Goal: Task Accomplishment & Management: Use online tool/utility

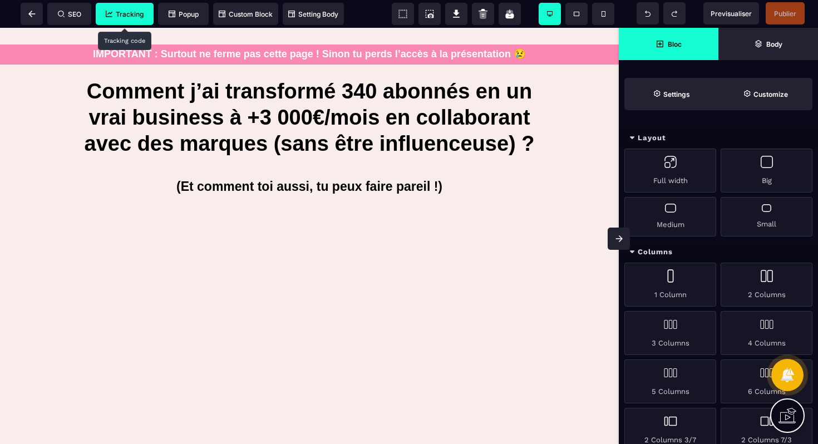
click at [130, 16] on span "Tracking" at bounding box center [125, 14] width 38 height 8
click at [304, 149] on textarea "**********" at bounding box center [492, 113] width 501 height 70
click at [121, 16] on span "Tracking" at bounding box center [125, 14] width 38 height 8
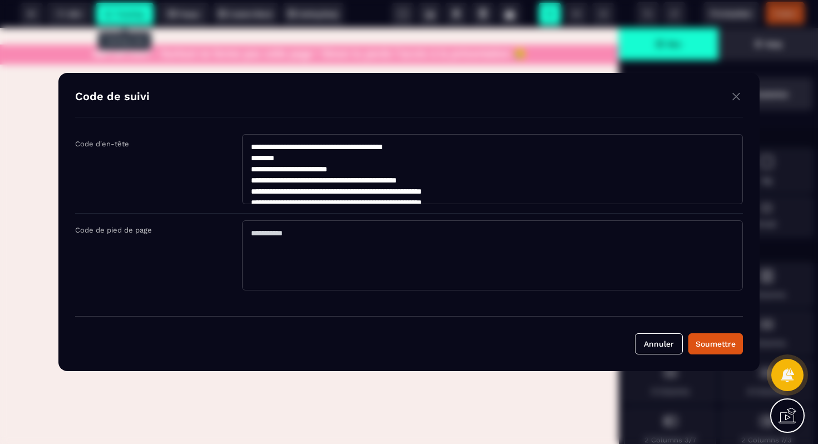
click at [304, 173] on textarea "**********" at bounding box center [492, 169] width 501 height 70
click at [669, 342] on button "Annuler" at bounding box center [659, 343] width 48 height 21
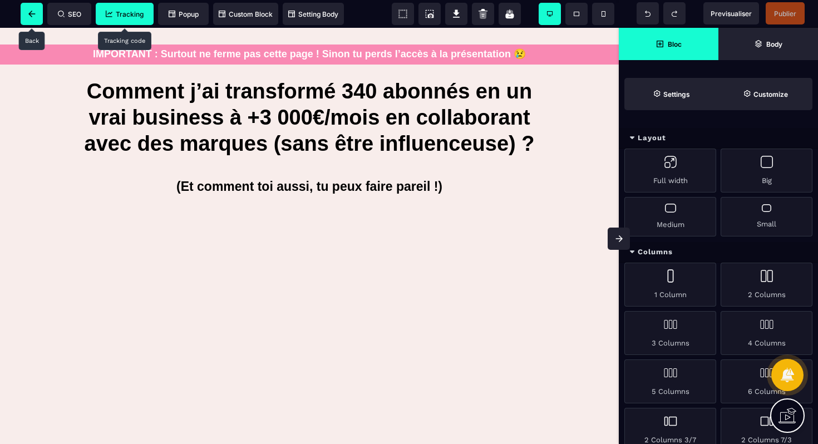
click at [29, 11] on icon at bounding box center [31, 14] width 7 height 7
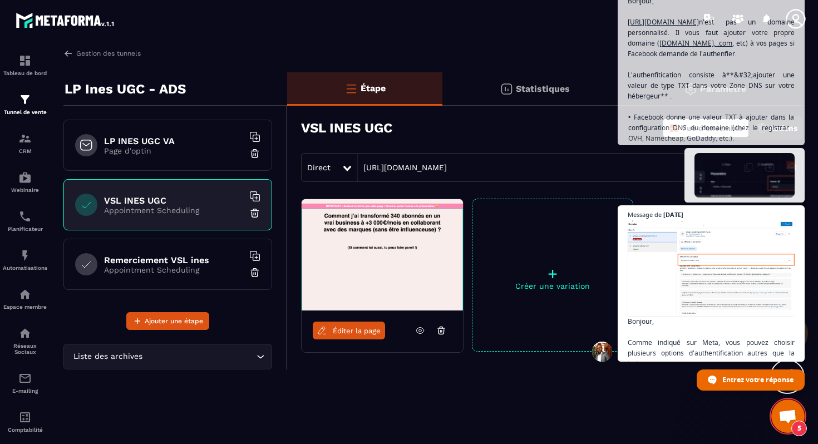
click at [164, 264] on h6 "Remerciement VSL ines" at bounding box center [173, 260] width 139 height 11
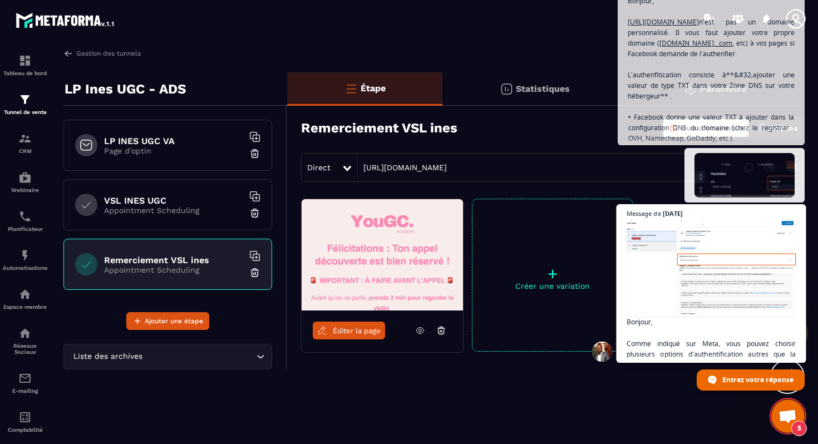
click at [695, 273] on span "Bonjour, Comme indiqué sur Meta, vous pouvez choisir plusieurs options d'authen…" at bounding box center [712, 358] width 170 height 279
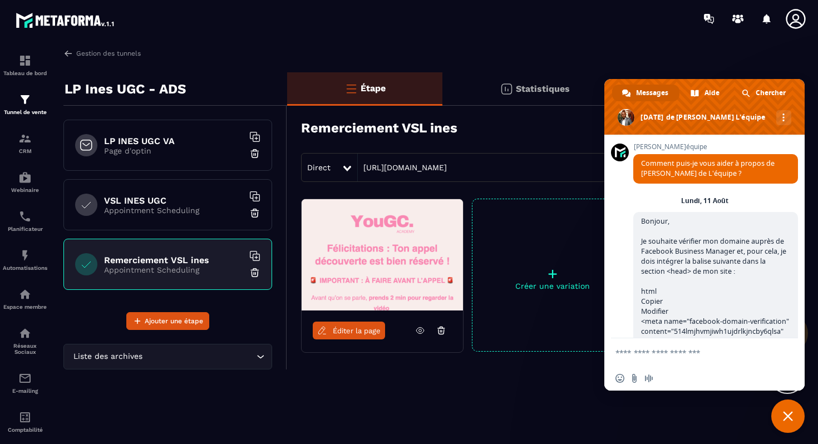
scroll to position [3583, 0]
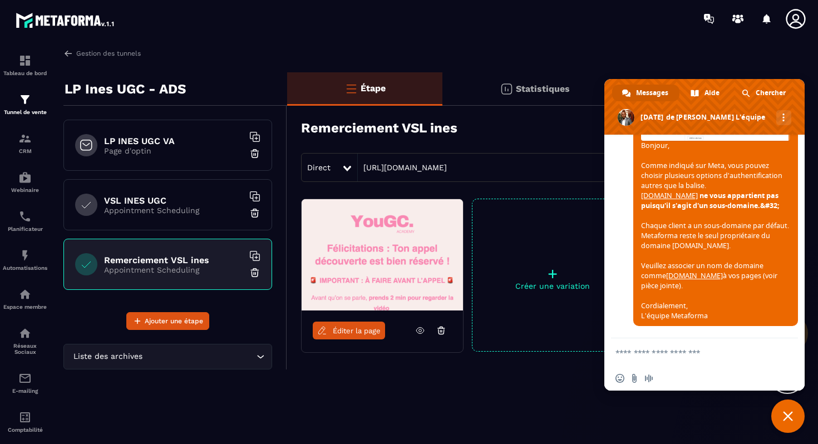
click at [792, 424] on span "Fermer le chat" at bounding box center [787, 416] width 33 height 33
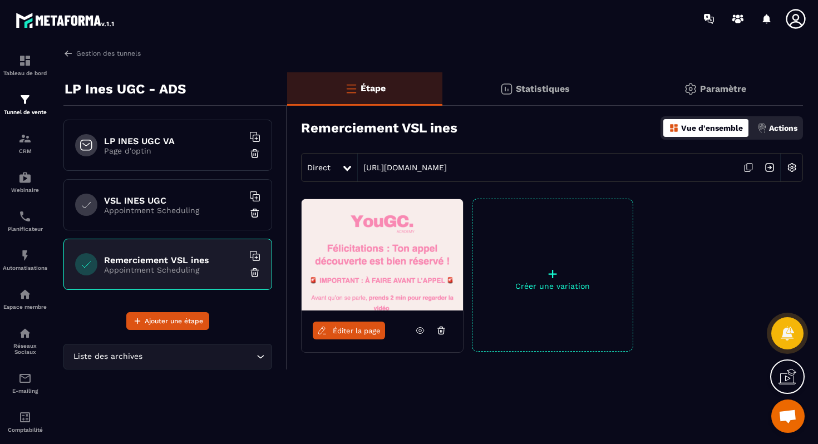
click at [367, 327] on span "Éditer la page" at bounding box center [357, 331] width 48 height 8
